Goal: Task Accomplishment & Management: Manage account settings

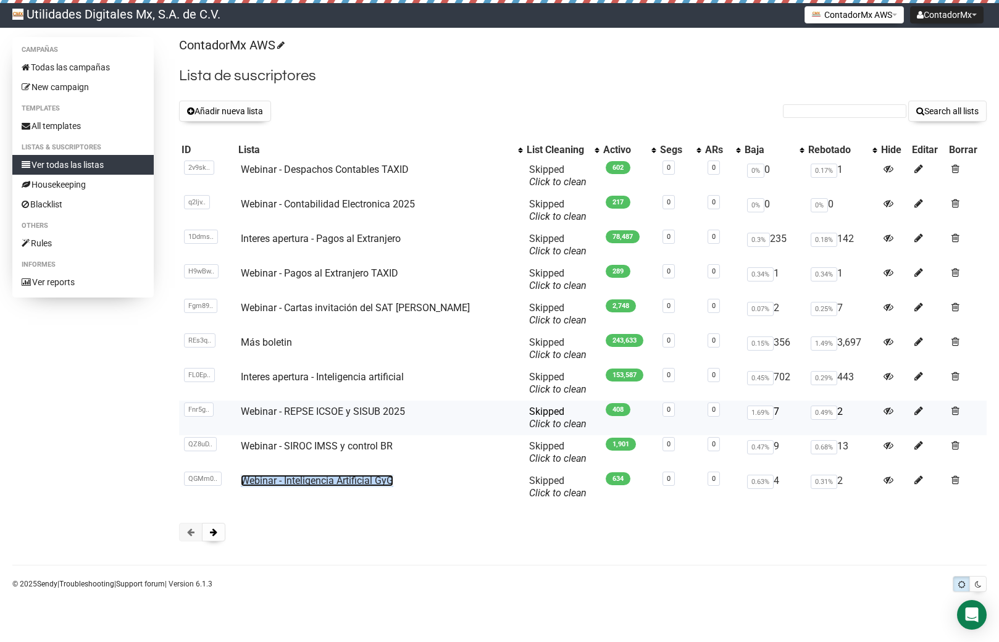
scroll to position [115, 0]
drag, startPoint x: 226, startPoint y: 553, endPoint x: 219, endPoint y: 557, distance: 7.7
click at [226, 542] on div at bounding box center [583, 532] width 808 height 19
click at [219, 542] on button at bounding box center [213, 532] width 23 height 19
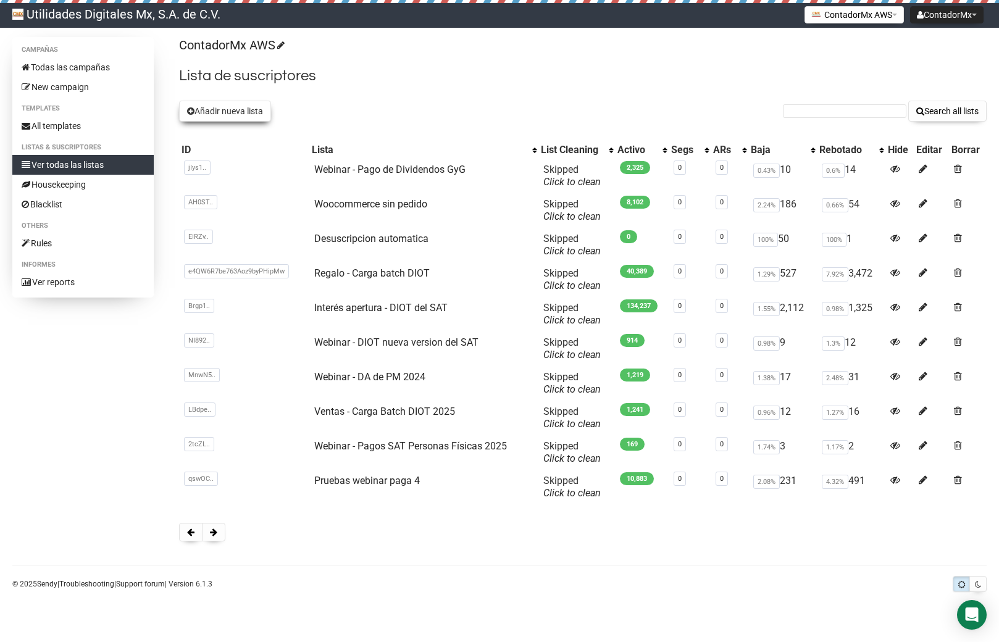
click at [222, 106] on button "Añadir nueva lista" at bounding box center [225, 111] width 92 height 21
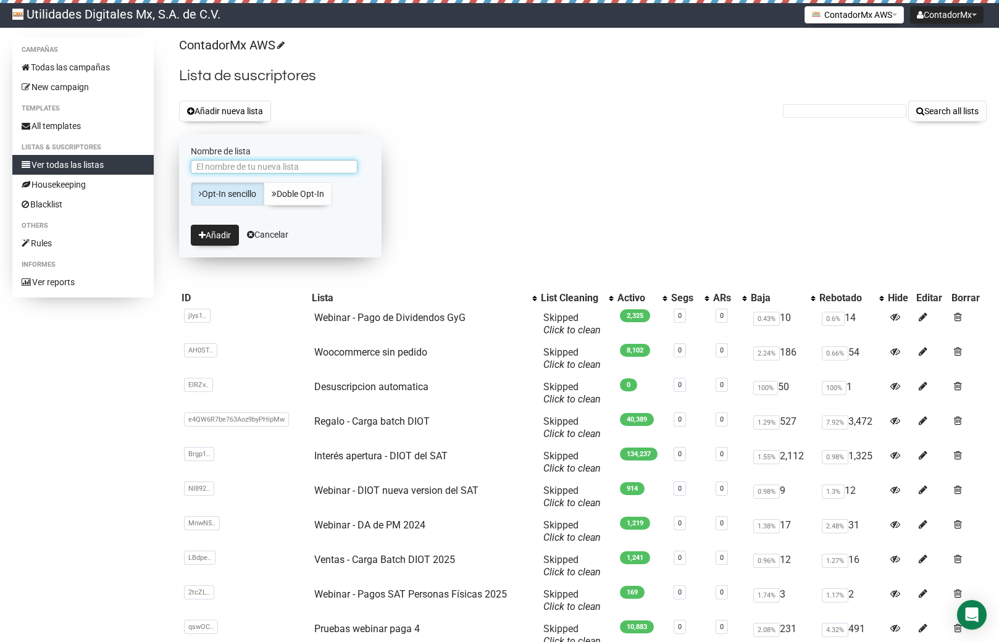
paste input "Webinar - Inteligencia Artificial GyG"
type input "Webinar - Inteligencia Artificial CMX"
click at [220, 233] on button "Añadir" at bounding box center [215, 235] width 48 height 21
